Goal: Register for event/course: Register for event/course

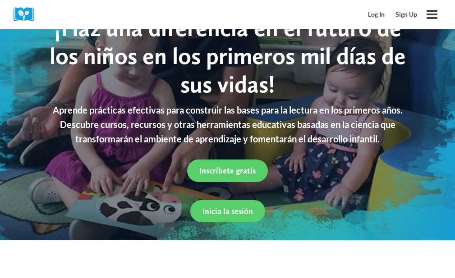
scroll to position [56, 0]
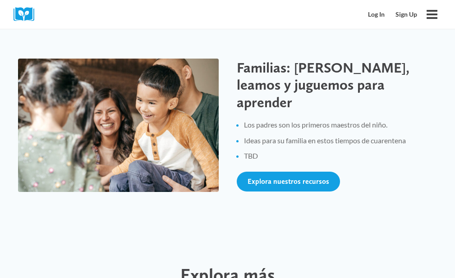
scroll to position [1418, 0]
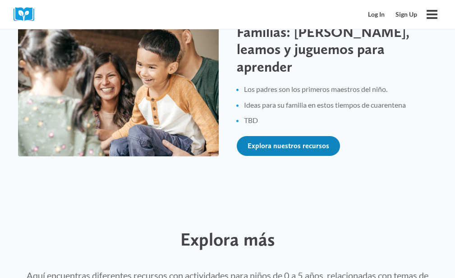
click at [278, 142] on span "Explora nuestros recursos" at bounding box center [288, 146] width 82 height 9
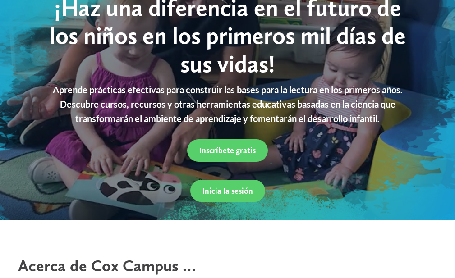
scroll to position [0, 0]
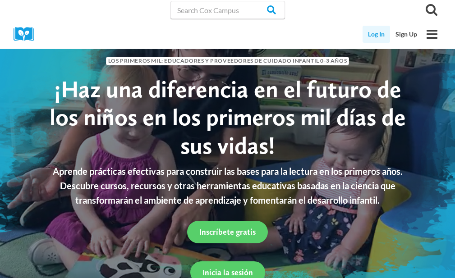
click at [376, 38] on link "Log In" at bounding box center [375, 34] width 27 height 17
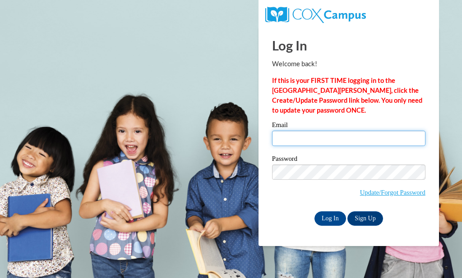
click at [324, 137] on input "Email" at bounding box center [348, 138] width 153 height 15
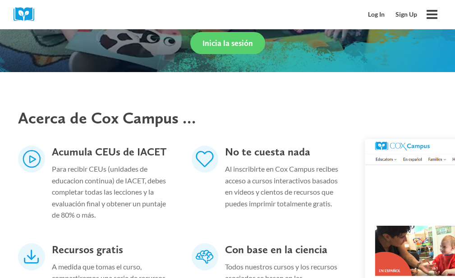
scroll to position [92, 0]
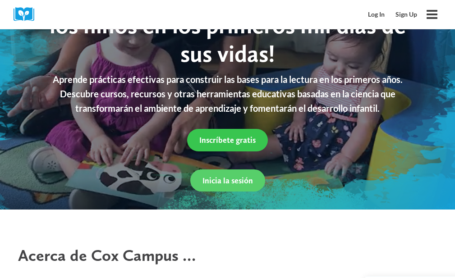
click at [231, 138] on span "Inscríbete gratis" at bounding box center [227, 139] width 56 height 9
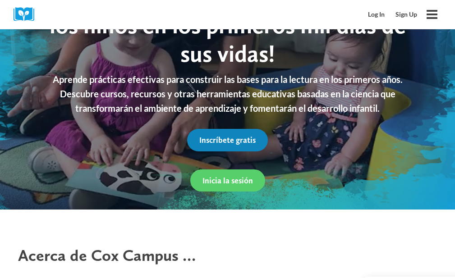
scroll to position [123, 0]
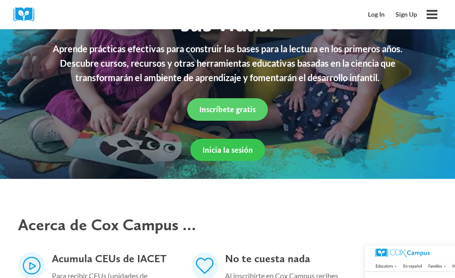
click at [210, 151] on span "Inicia la sesión" at bounding box center [227, 149] width 50 height 9
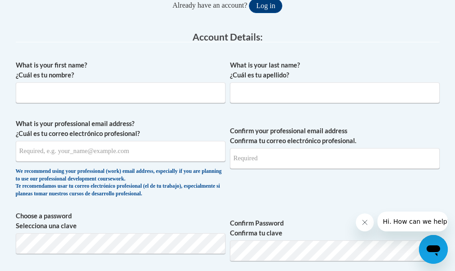
scroll to position [230, 0]
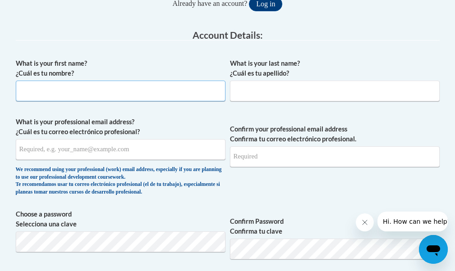
click at [49, 88] on input "What is your first name? ¿Cuál es tu nombre?" at bounding box center [121, 91] width 210 height 21
type input "t"
type input "Tzatzil"
click at [276, 79] on span "What is your last name? ¿Cuál es tu apellido?" at bounding box center [335, 80] width 210 height 43
click at [288, 98] on input "What is your last name? ¿Cuál es tu apellido?" at bounding box center [335, 91] width 210 height 21
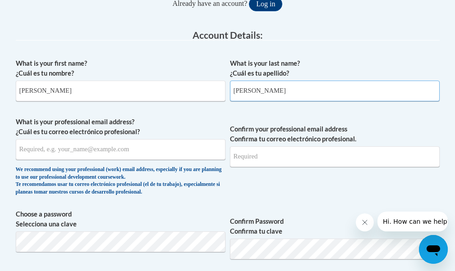
type input "Santana Valle"
click at [145, 159] on input "What is your professional email address? ¿Cuál es tu correo electrónico profesi…" at bounding box center [121, 149] width 210 height 21
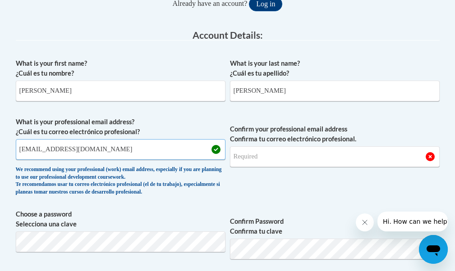
click at [87, 154] on input "santanavallezazi@gmai.com" at bounding box center [121, 149] width 210 height 21
click at [85, 153] on input "santanavallezazi@gmai.com" at bounding box center [121, 149] width 210 height 21
drag, startPoint x: 110, startPoint y: 153, endPoint x: 0, endPoint y: 149, distance: 110.1
type input "santanavallezazi@gmail.com"
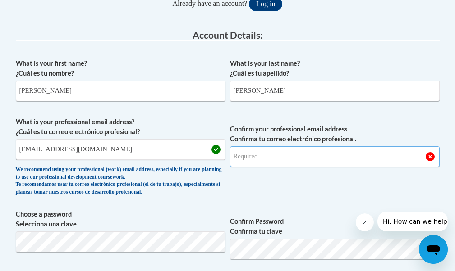
click at [270, 149] on input "Confirm your professional email address Confirma tu correo electrónico profesio…" at bounding box center [335, 157] width 210 height 21
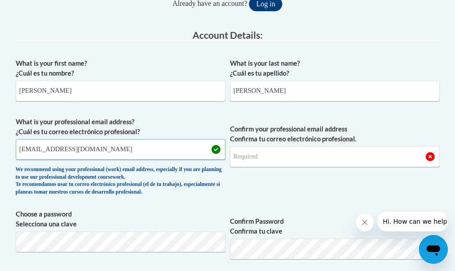
drag, startPoint x: 129, startPoint y: 147, endPoint x: 0, endPoint y: 140, distance: 129.6
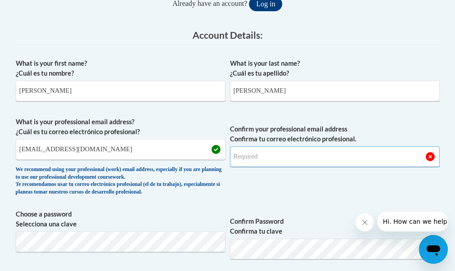
click at [248, 155] on input "Confirm your professional email address Confirma tu correo electrónico profesio…" at bounding box center [335, 157] width 210 height 21
click at [274, 159] on input "Confirm your professional email address Confirma tu correo electrónico profesio…" at bounding box center [335, 157] width 210 height 21
type input "santanavallezazi@gmail.com"
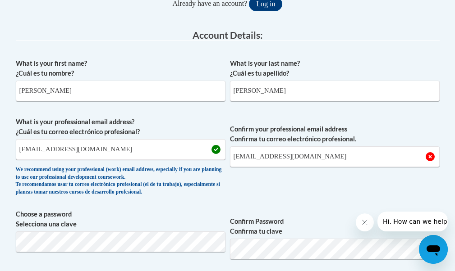
click at [264, 183] on span "Confirm your professional email address Confirma tu correo electrónico profesio…" at bounding box center [335, 158] width 210 height 83
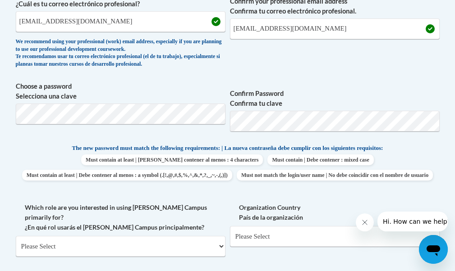
scroll to position [364, 0]
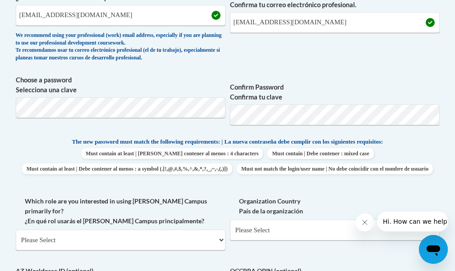
click at [334, 79] on span "Confirm Password Confirma tu clave" at bounding box center [335, 103] width 210 height 57
click at [142, 238] on select "Please Select College/University | Colegio/Universidad Community/Nonprofit Part…" at bounding box center [121, 240] width 210 height 21
select select "3271ce3a-a928-4b91-bcec-7d68f79f4f34"
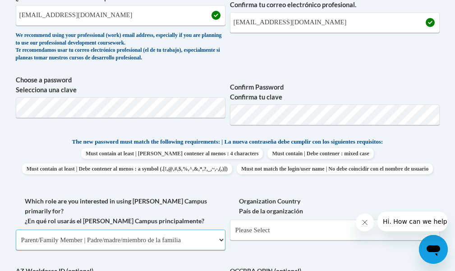
click at [16, 235] on select "Please Select College/University | Colegio/Universidad Community/Nonprofit Part…" at bounding box center [121, 240] width 210 height 21
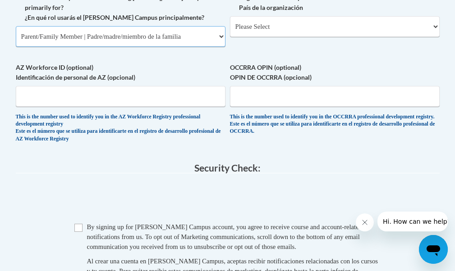
scroll to position [580, 0]
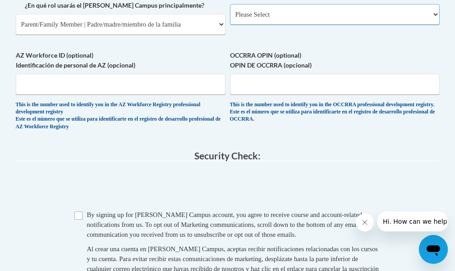
click at [295, 25] on select "Please Select United States | Estados Unidos Outside of the United States | Fue…" at bounding box center [335, 14] width 210 height 21
select select "2ba6c5f2-6ab4-47b5-9408-0a73ae60d186"
click at [230, 19] on select "Please Select United States | Estados Unidos Outside of the United States | Fue…" at bounding box center [335, 14] width 210 height 21
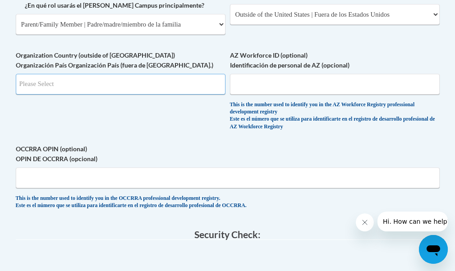
drag, startPoint x: 90, startPoint y: 96, endPoint x: 94, endPoint y: 98, distance: 4.9
click at [90, 95] on input "Search" at bounding box center [121, 84] width 210 height 21
type input "MX"
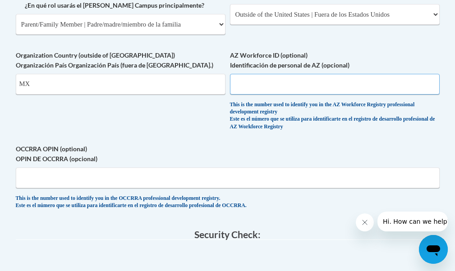
click at [277, 90] on input "AZ Workforce ID (optional) Identificación de personal de AZ (opcional)" at bounding box center [335, 84] width 210 height 21
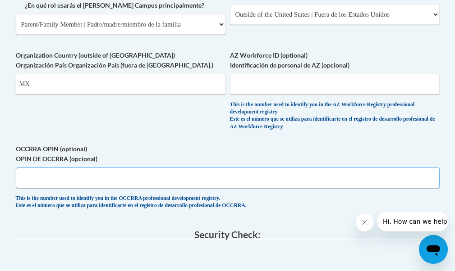
click at [210, 180] on input "OCCRRA OPIN (optional) OPIN DE OCCRRA (opcional)" at bounding box center [228, 178] width 424 height 21
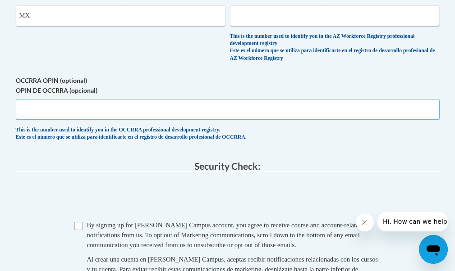
scroll to position [655, 0]
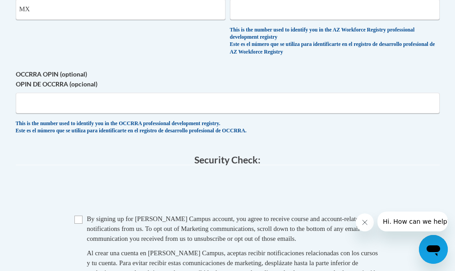
click at [80, 234] on span "Checkbox By signing up for a Cox Campus account, you agree to receive course an…" at bounding box center [227, 255] width 307 height 83
click at [80, 230] on span "Checkbox By signing up for a Cox Campus account, you agree to receive course an…" at bounding box center [227, 255] width 307 height 83
click at [78, 224] on input "Checkbox" at bounding box center [78, 220] width 8 height 8
checkbox input "true"
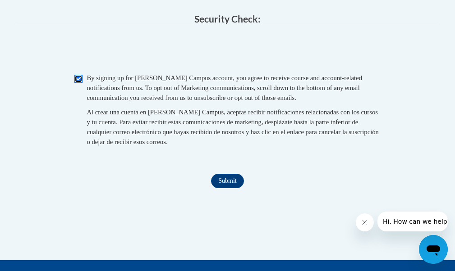
scroll to position [916, 0]
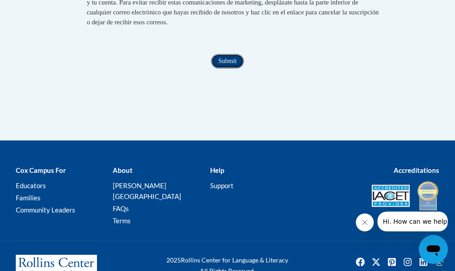
click at [225, 65] on input "Submit" at bounding box center [227, 61] width 32 height 14
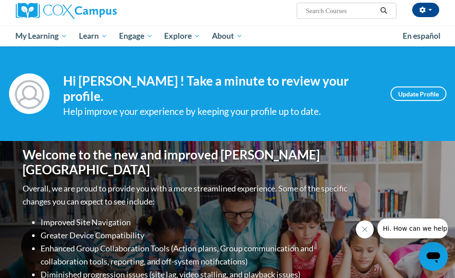
scroll to position [69, 0]
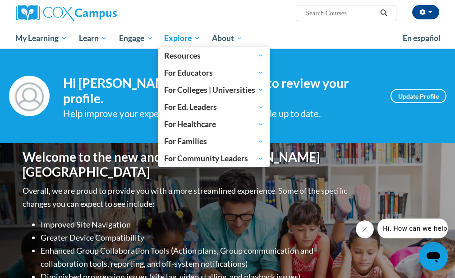
click at [185, 34] on span "Explore" at bounding box center [182, 38] width 36 height 11
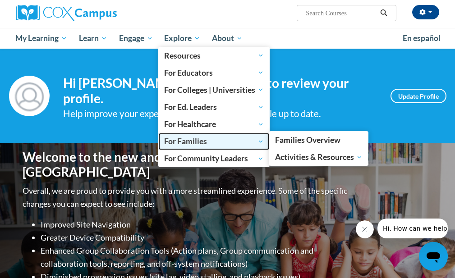
click at [222, 146] on span "For Families" at bounding box center [214, 141] width 100 height 11
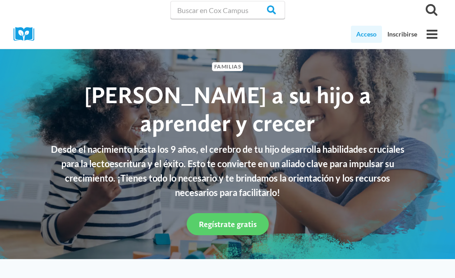
click at [362, 37] on font "Acceso" at bounding box center [366, 34] width 20 height 8
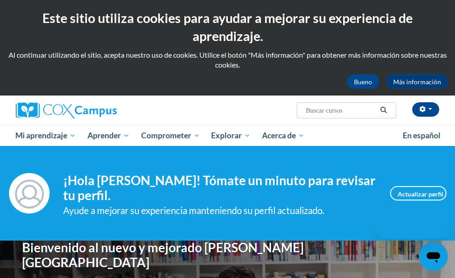
scroll to position [261, 0]
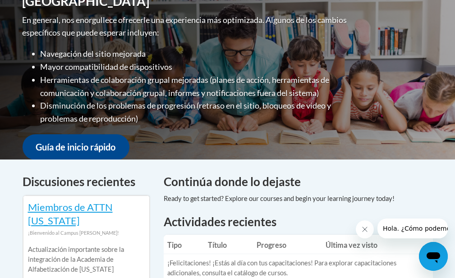
drag, startPoint x: 461, startPoint y: 69, endPoint x: 461, endPoint y: 78, distance: 9.0
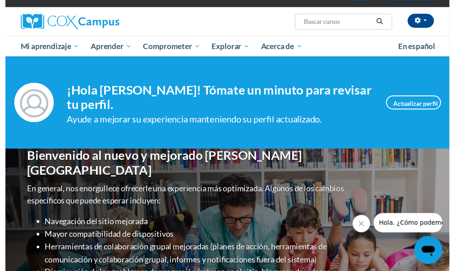
scroll to position [83, 0]
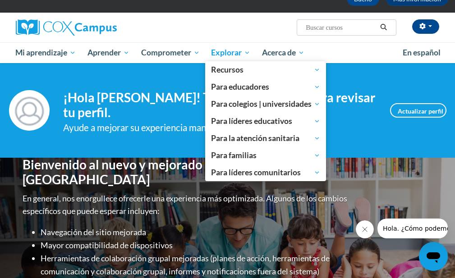
click at [237, 58] on link "Explorar" at bounding box center [230, 52] width 51 height 21
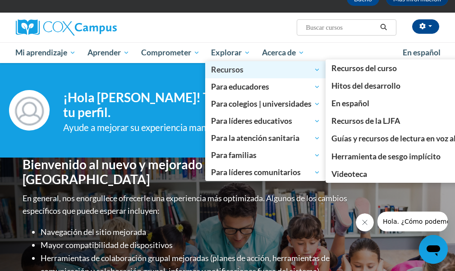
click at [253, 68] on span "Recursos" at bounding box center [265, 69] width 109 height 11
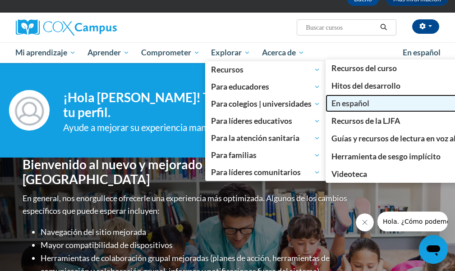
click at [379, 102] on link "En español" at bounding box center [396, 104] width 143 height 18
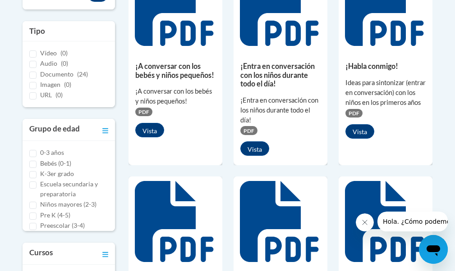
scroll to position [309, 0]
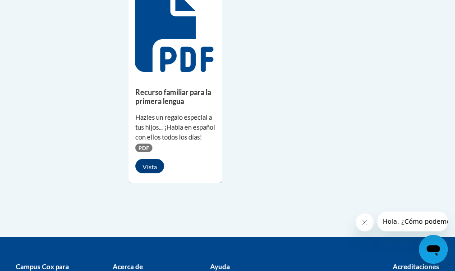
scroll to position [949, 0]
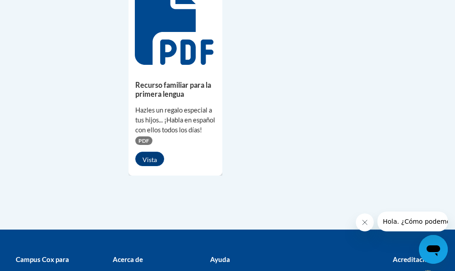
click at [165, 78] on div "Recurso familiar para la primera lengua Hazles un regalo especial a tus hijos..…" at bounding box center [175, 121] width 94 height 104
click at [153, 164] on font "Vista" at bounding box center [149, 160] width 14 height 8
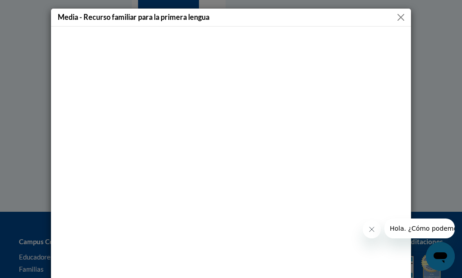
click at [399, 28] on div at bounding box center [231, 170] width 360 height 287
click at [402, 18] on button "Cerca" at bounding box center [400, 17] width 11 height 11
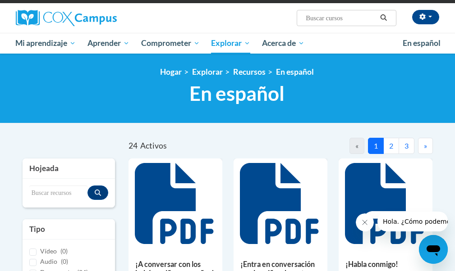
scroll to position [99, 0]
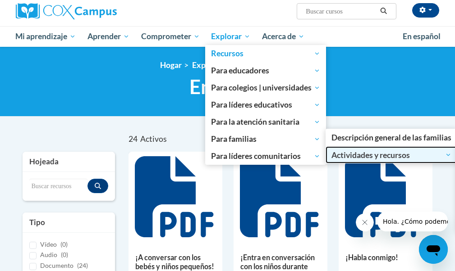
click at [372, 152] on font "Actividades y recursos" at bounding box center [370, 155] width 78 height 9
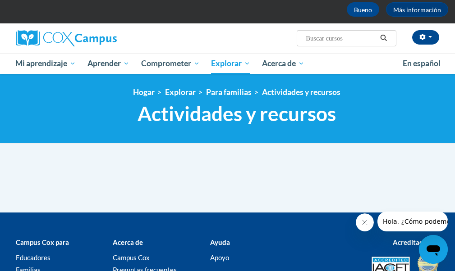
scroll to position [64, 0]
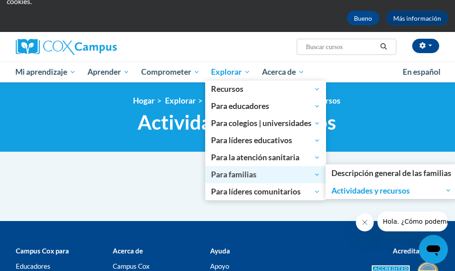
click at [319, 174] on span "Para familias" at bounding box center [265, 175] width 109 height 11
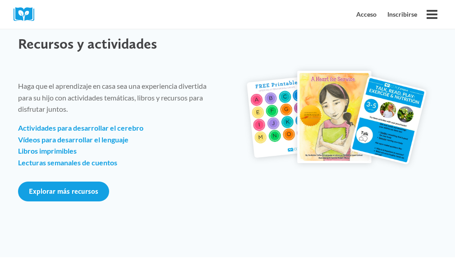
scroll to position [1221, 0]
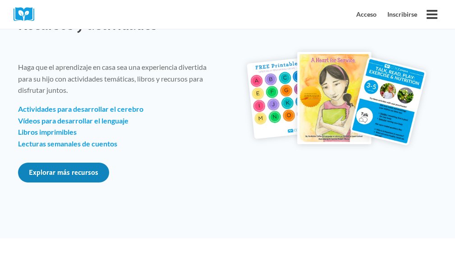
click at [44, 177] on font "Explorar más recursos" at bounding box center [63, 172] width 69 height 9
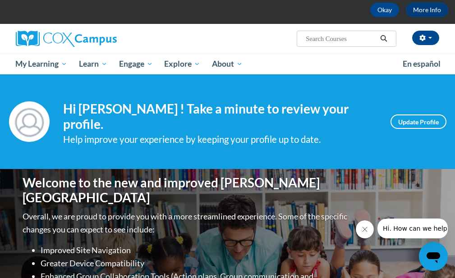
scroll to position [36, 0]
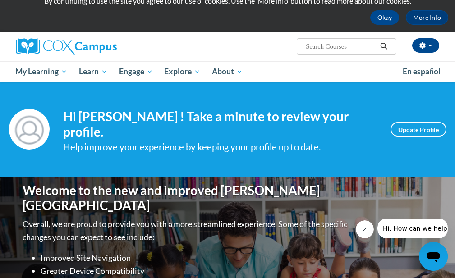
drag, startPoint x: 461, startPoint y: 46, endPoint x: 461, endPoint y: 53, distance: 6.3
click at [454, 53] on html "This site uses cookies to help improve your learning experience. By continuing …" at bounding box center [227, 103] width 455 height 278
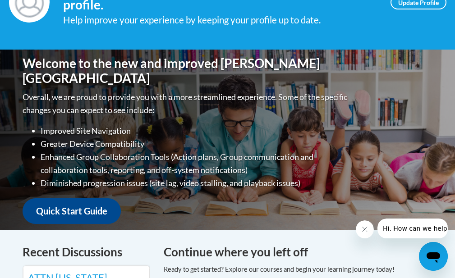
scroll to position [0, 0]
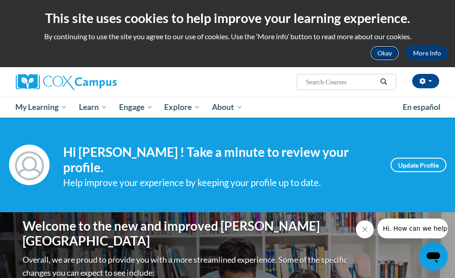
click at [390, 55] on button "Okay" at bounding box center [384, 53] width 29 height 14
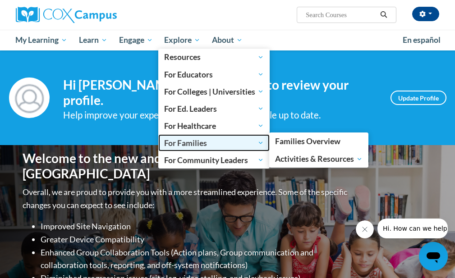
click at [212, 148] on span "For Families" at bounding box center [214, 142] width 100 height 11
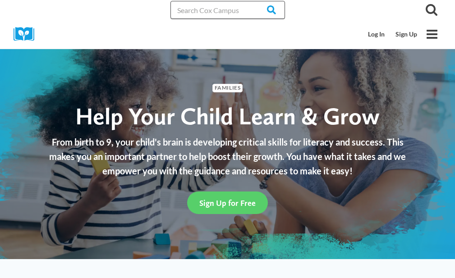
click at [242, 7] on input "Search in [URL][DOMAIN_NAME]" at bounding box center [227, 10] width 115 height 18
click at [265, 14] on input "Search" at bounding box center [267, 10] width 35 height 18
click at [263, 16] on input "Search" at bounding box center [267, 10] width 35 height 18
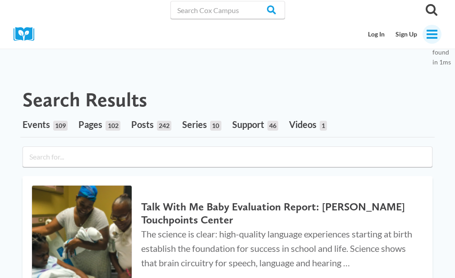
click at [431, 38] on icon "Open menu" at bounding box center [431, 34] width 11 height 9
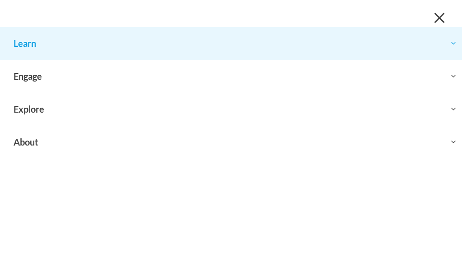
click at [50, 50] on button "Toggle child menu Expand" at bounding box center [231, 43] width 462 height 32
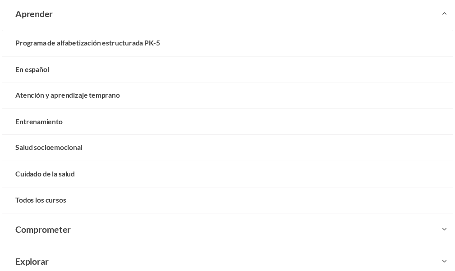
scroll to position [63, 0]
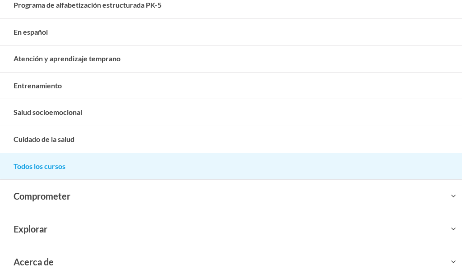
click at [69, 177] on link "Todos los cursos" at bounding box center [231, 166] width 462 height 27
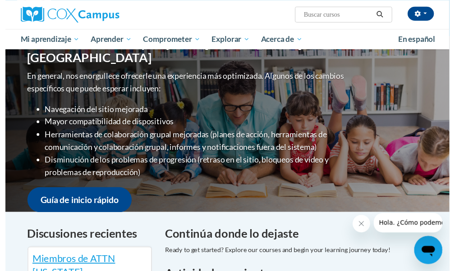
scroll to position [105, 0]
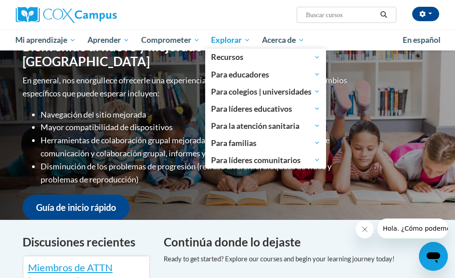
click at [234, 43] on font "Explorar" at bounding box center [226, 39] width 31 height 9
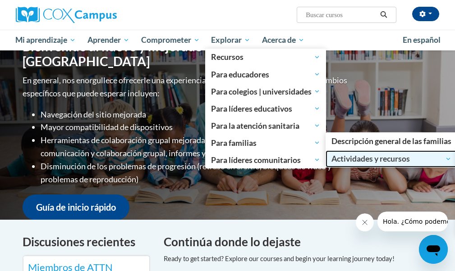
click at [360, 155] on font "Actividades y recursos" at bounding box center [370, 158] width 78 height 9
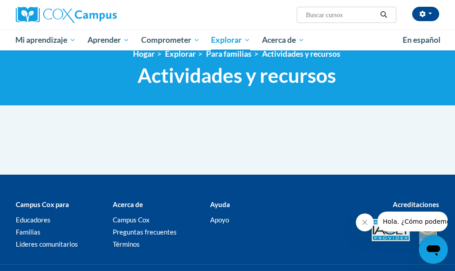
scroll to position [16, 0]
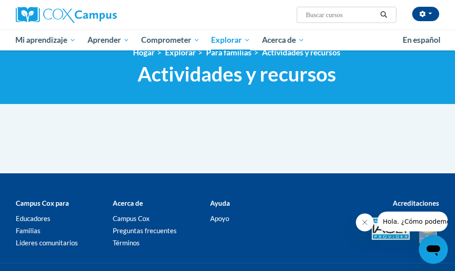
click at [454, 96] on html "Tzatzil Santana Valle (hora estándar central GMT-0600 ) Mi perfil Bandeja de en…" at bounding box center [227, 119] width 455 height 271
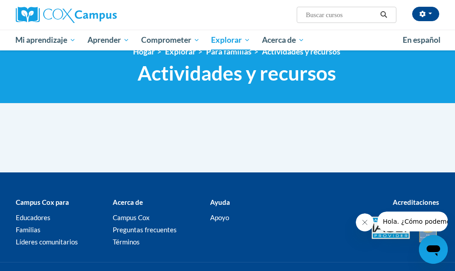
scroll to position [0, 0]
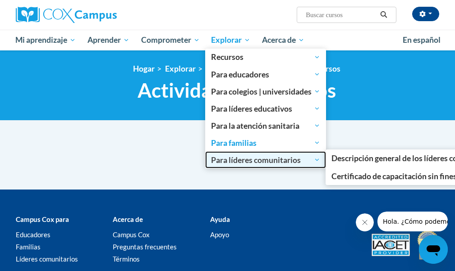
click at [287, 161] on font "Para líderes comunitarios" at bounding box center [256, 160] width 90 height 9
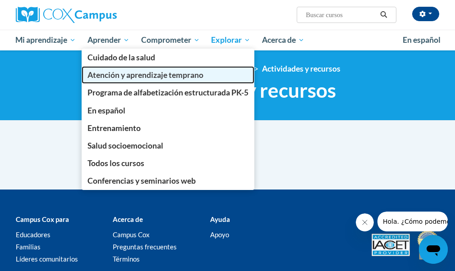
click at [134, 77] on font "Atención y aprendizaje temprano" at bounding box center [145, 74] width 116 height 9
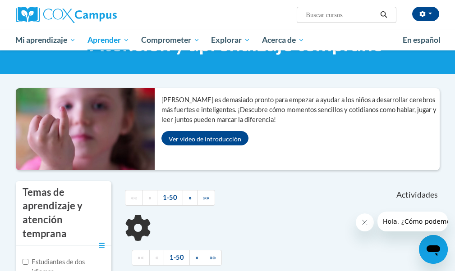
scroll to position [58, 0]
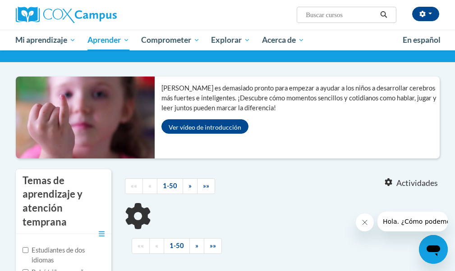
drag, startPoint x: 461, startPoint y: 75, endPoint x: 461, endPoint y: 104, distance: 28.9
click at [454, 104] on html "Tzatzil Santana Valle (hora estándar central GMT-0600 ) Mi perfil Bandeja de en…" at bounding box center [227, 77] width 455 height 271
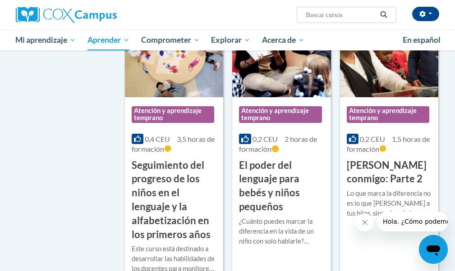
scroll to position [851, 0]
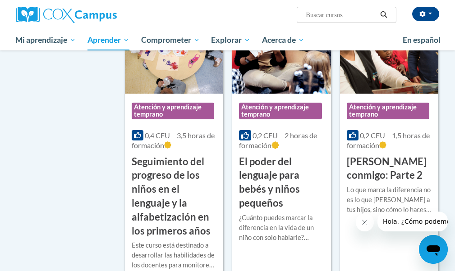
click at [311, 156] on h3 "El poder del lenguaje para bebés y niños pequeños" at bounding box center [281, 182] width 85 height 55
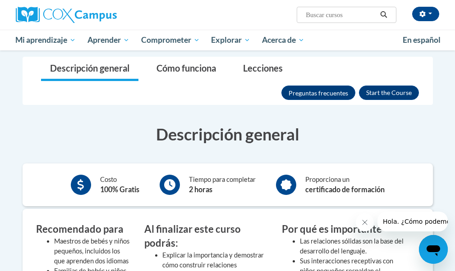
scroll to position [102, 0]
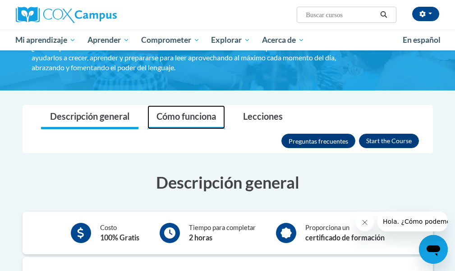
drag, startPoint x: 191, startPoint y: 117, endPoint x: 214, endPoint y: 137, distance: 31.0
click at [191, 117] on font "Cómo funciona" at bounding box center [186, 116] width 60 height 11
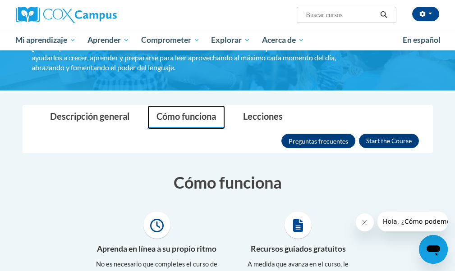
scroll to position [55, 0]
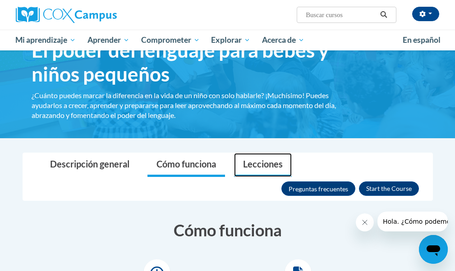
click at [249, 169] on font "Lecciones" at bounding box center [263, 164] width 40 height 11
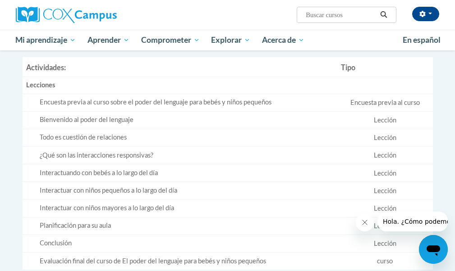
scroll to position [258, 0]
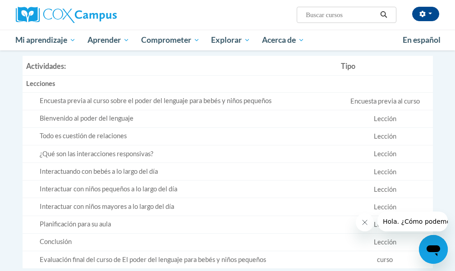
click at [135, 103] on font "Encuesta previa al curso sobre el poder del lenguaje para bebés y niños pequeños" at bounding box center [156, 101] width 232 height 8
drag, startPoint x: 161, startPoint y: 99, endPoint x: 284, endPoint y: 102, distance: 122.2
click at [284, 102] on div "Encuesta previa al curso sobre el poder del lenguaje para bebés y niños pequeños" at bounding box center [187, 100] width 294 height 9
click at [277, 117] on div "Bienvenido al poder del lenguaje" at bounding box center [187, 118] width 294 height 9
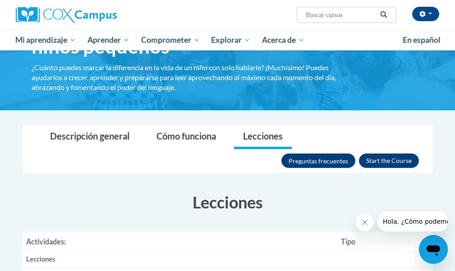
scroll to position [77, 0]
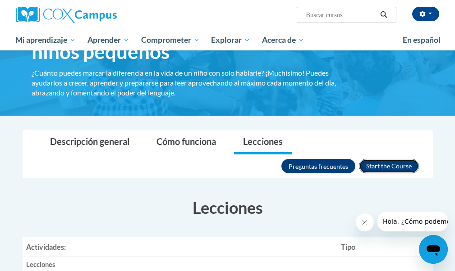
click at [395, 163] on button "Inscribirse" at bounding box center [389, 166] width 60 height 14
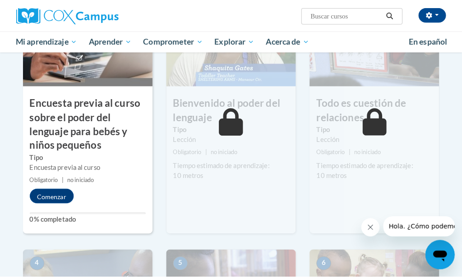
scroll to position [284, 0]
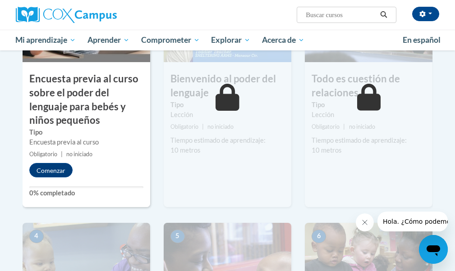
drag, startPoint x: 461, startPoint y: 28, endPoint x: 461, endPoint y: 81, distance: 52.3
click at [46, 174] on font "Comenzar" at bounding box center [51, 171] width 29 height 8
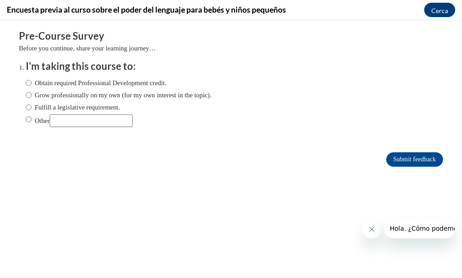
scroll to position [0, 0]
click at [85, 125] on input "Other" at bounding box center [91, 121] width 83 height 13
click at [82, 96] on label "Grow professionally on my own (for my own interest in the topic)." at bounding box center [119, 95] width 186 height 10
click at [32, 96] on input "Grow professionally on my own (for my own interest in the topic)." at bounding box center [29, 95] width 6 height 10
radio input "true"
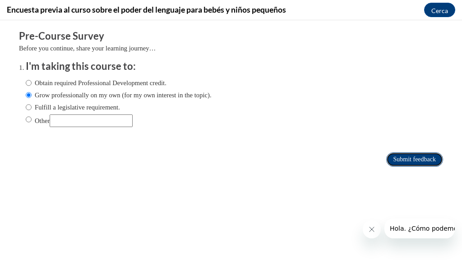
click at [410, 158] on input "Submit feedback" at bounding box center [414, 159] width 57 height 14
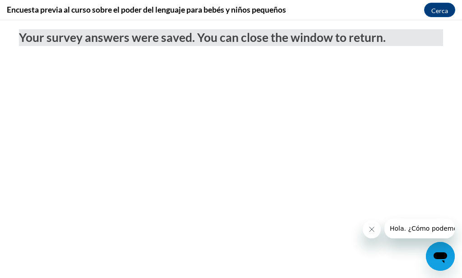
click at [390, 184] on body "Your survey answers were saved. You can close the window to return." at bounding box center [231, 149] width 462 height 258
click at [370, 232] on icon "Cerrar mensaje de la compañía" at bounding box center [370, 229] width 7 height 7
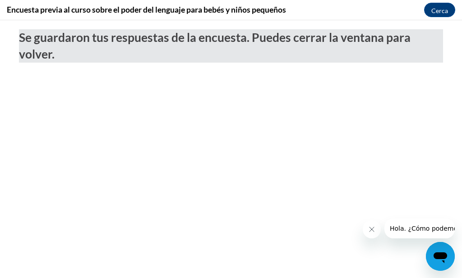
click at [373, 231] on icon "Cerrar mensaje de la compañía" at bounding box center [370, 229] width 7 height 7
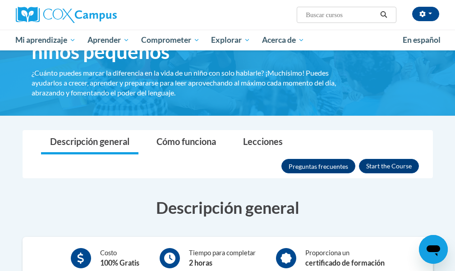
scroll to position [77, 0]
click at [387, 81] on div "<en>Home</en><fr>Accueil</fr><de>Zuhause</de><it>Casa</it><es>Casa</es><pt>Casa…" at bounding box center [236, 44] width 437 height 115
click at [403, 165] on button "Inscribirse" at bounding box center [389, 166] width 60 height 14
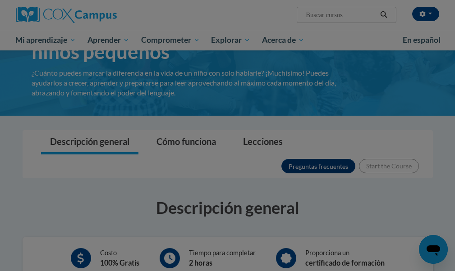
scroll to position [87, 0]
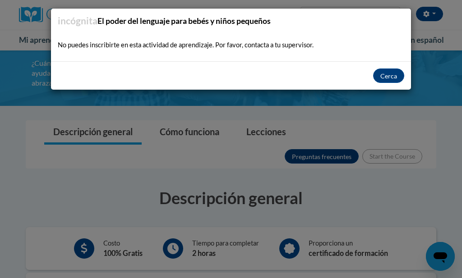
click at [454, 134] on body "Tzatzil Santana Valle (hora estándar central GMT-0600 ) Mi perfil Bandeja de en…" at bounding box center [231, 52] width 462 height 278
click at [392, 80] on font "Cerca" at bounding box center [388, 77] width 17 height 8
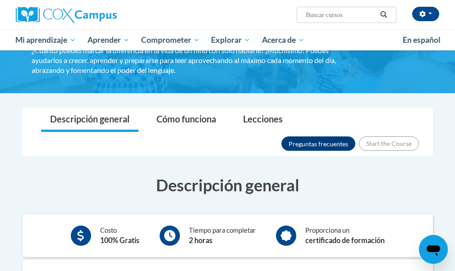
scroll to position [63, 0]
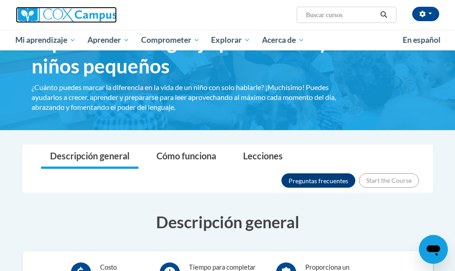
click at [81, 18] on img at bounding box center [66, 15] width 101 height 16
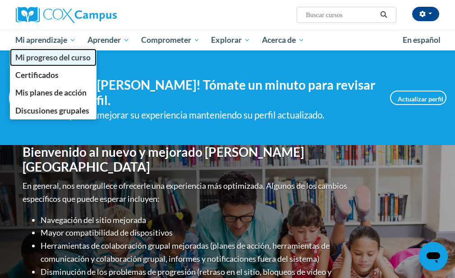
click at [53, 61] on font "Mi progreso del curso" at bounding box center [52, 57] width 75 height 9
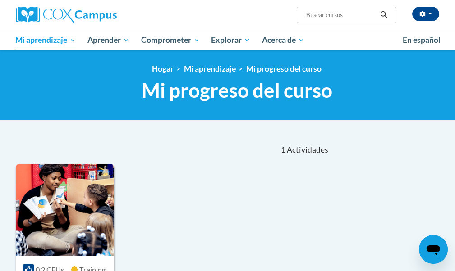
click at [454, 60] on html "Tzatzil Santana Valle (hora estándar central GMT-0600 ) Mi perfil Bandeja de en…" at bounding box center [227, 135] width 455 height 271
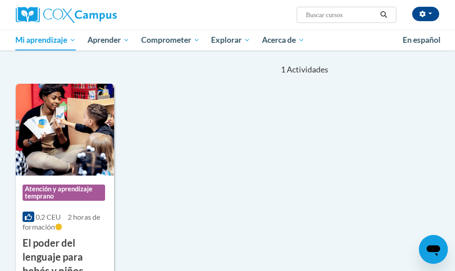
scroll to position [94, 0]
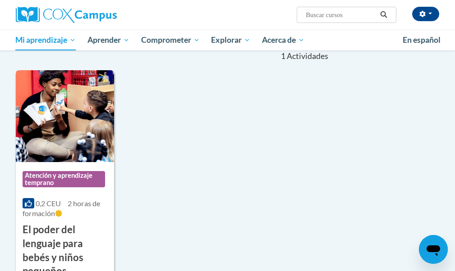
click at [68, 169] on div "Categoría del curso: Atención y aprendizaje temprano" at bounding box center [65, 180] width 85 height 27
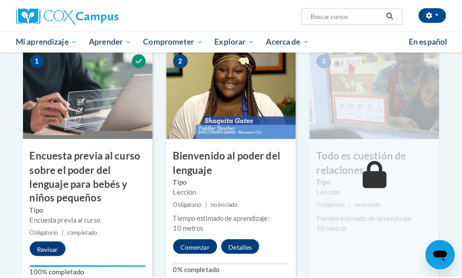
scroll to position [221, 0]
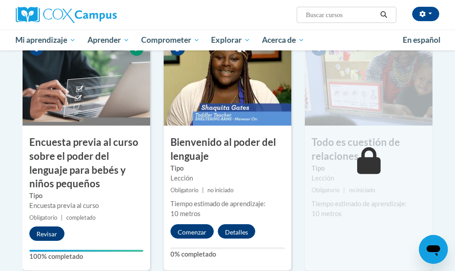
drag, startPoint x: 461, startPoint y: 95, endPoint x: 461, endPoint y: 151, distance: 55.9
click at [184, 231] on font "Comenzar" at bounding box center [192, 233] width 29 height 8
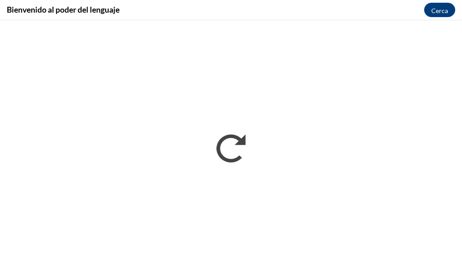
scroll to position [0, 0]
